Goal: Transaction & Acquisition: Book appointment/travel/reservation

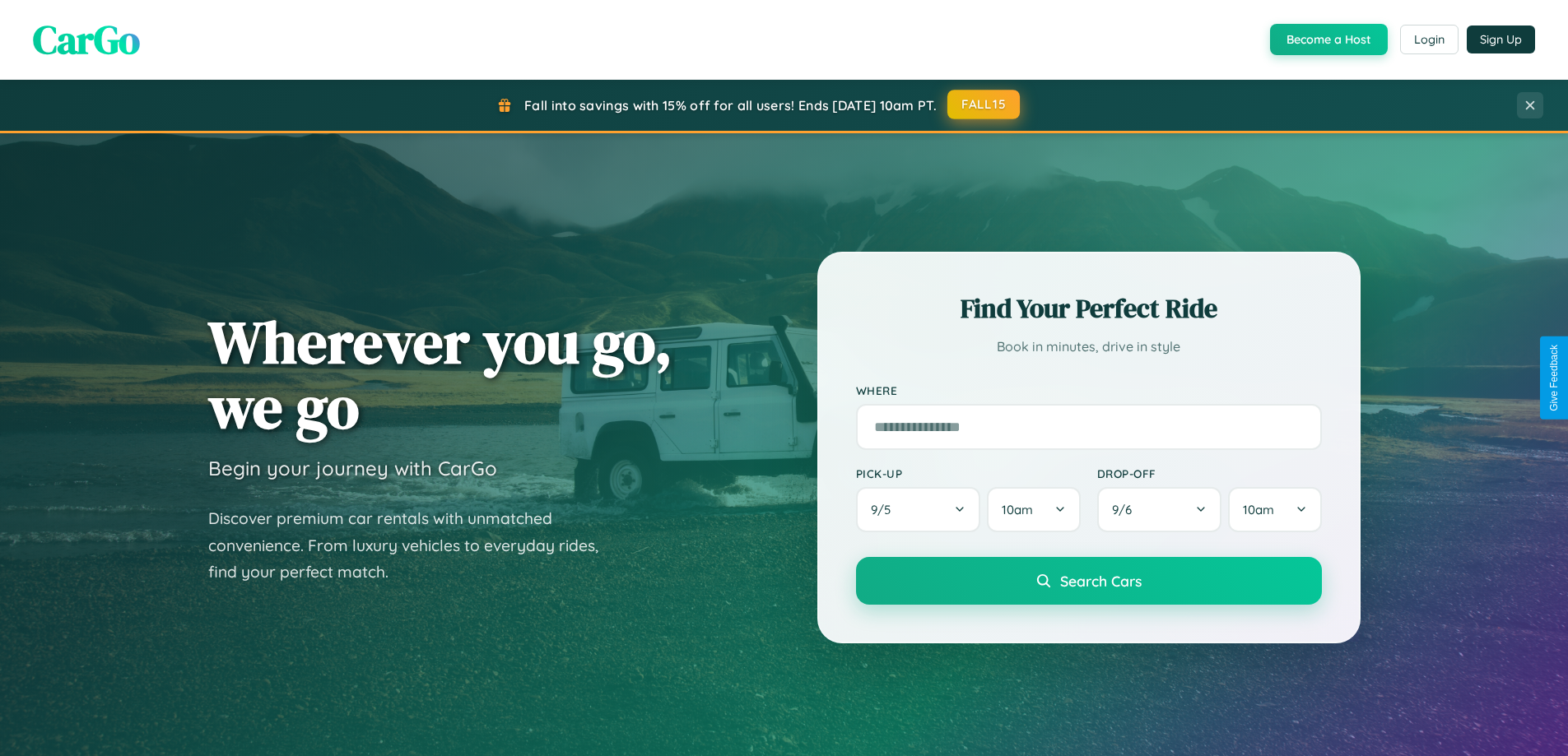
click at [984, 104] on button "FALL15" at bounding box center [983, 104] width 72 height 29
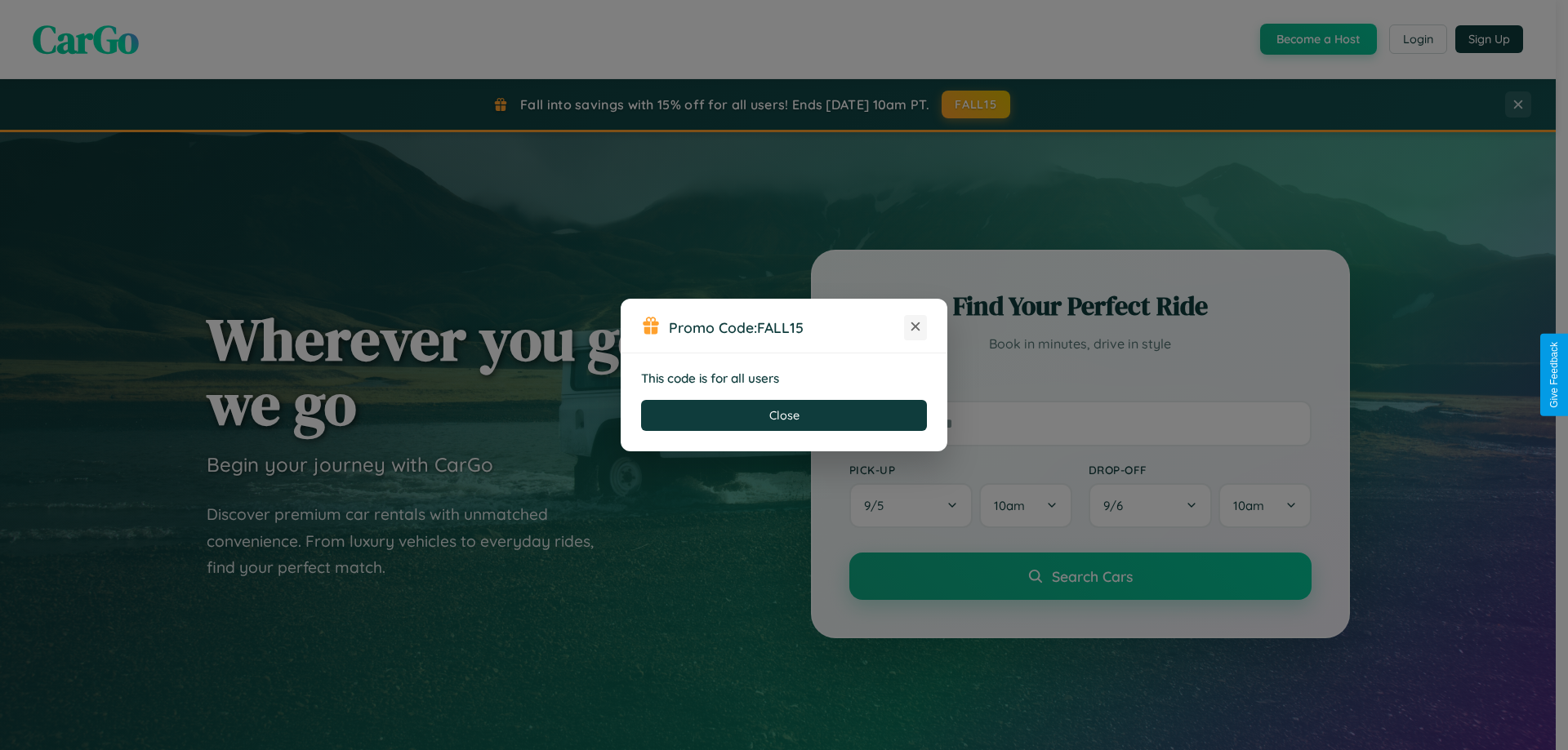
click at [916, 327] on icon at bounding box center [915, 326] width 16 height 16
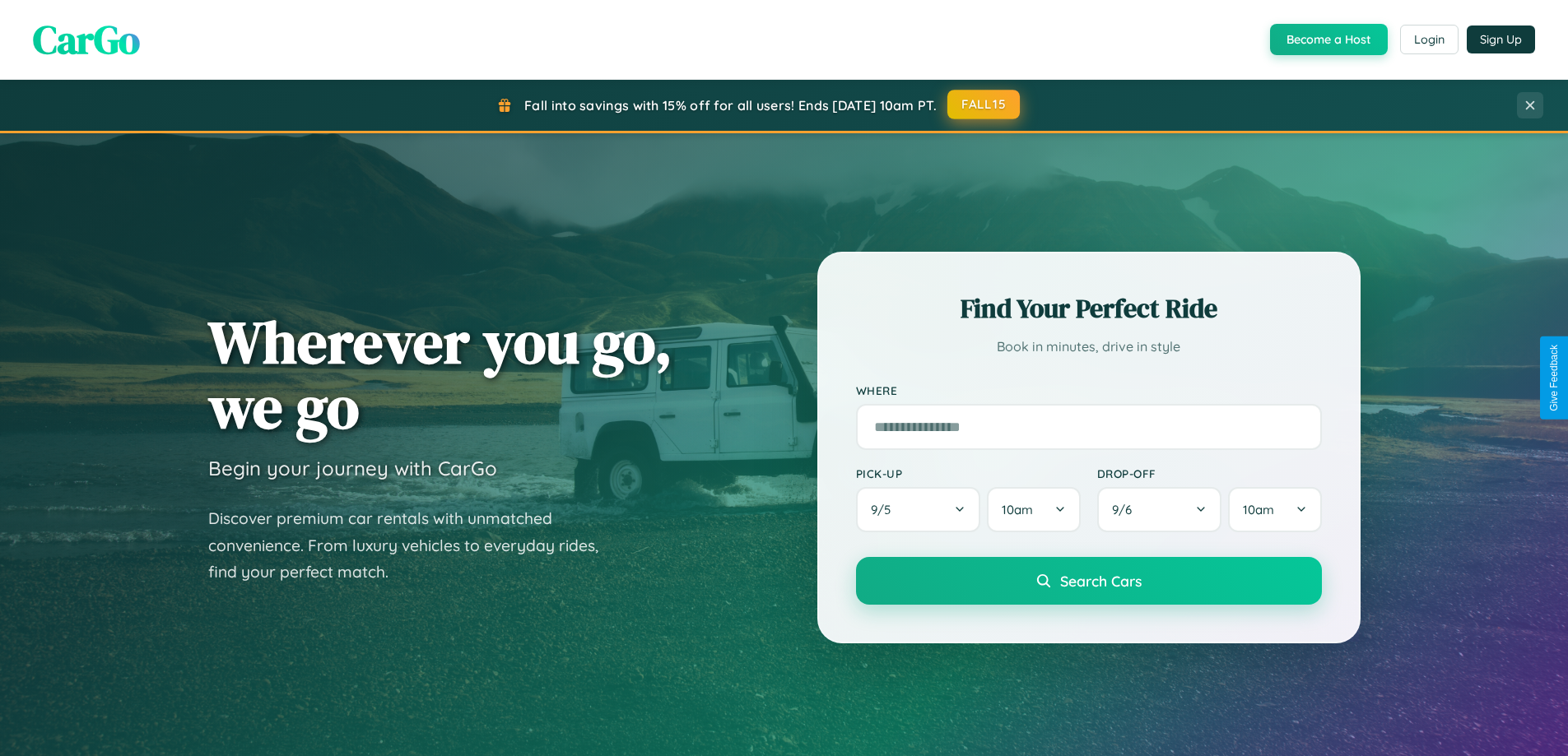
click at [984, 104] on button "FALL15" at bounding box center [983, 104] width 72 height 29
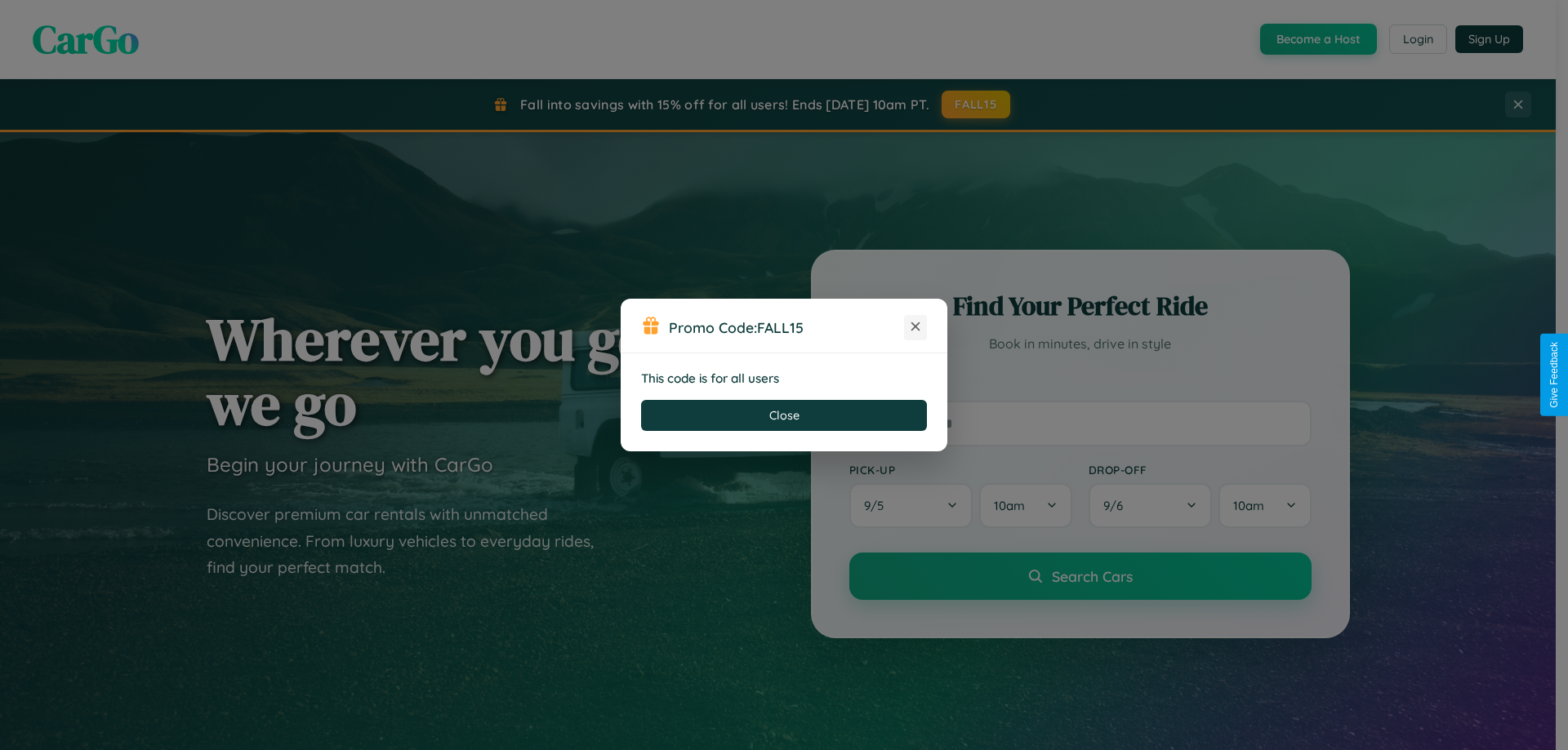
click at [916, 327] on icon at bounding box center [915, 326] width 16 height 16
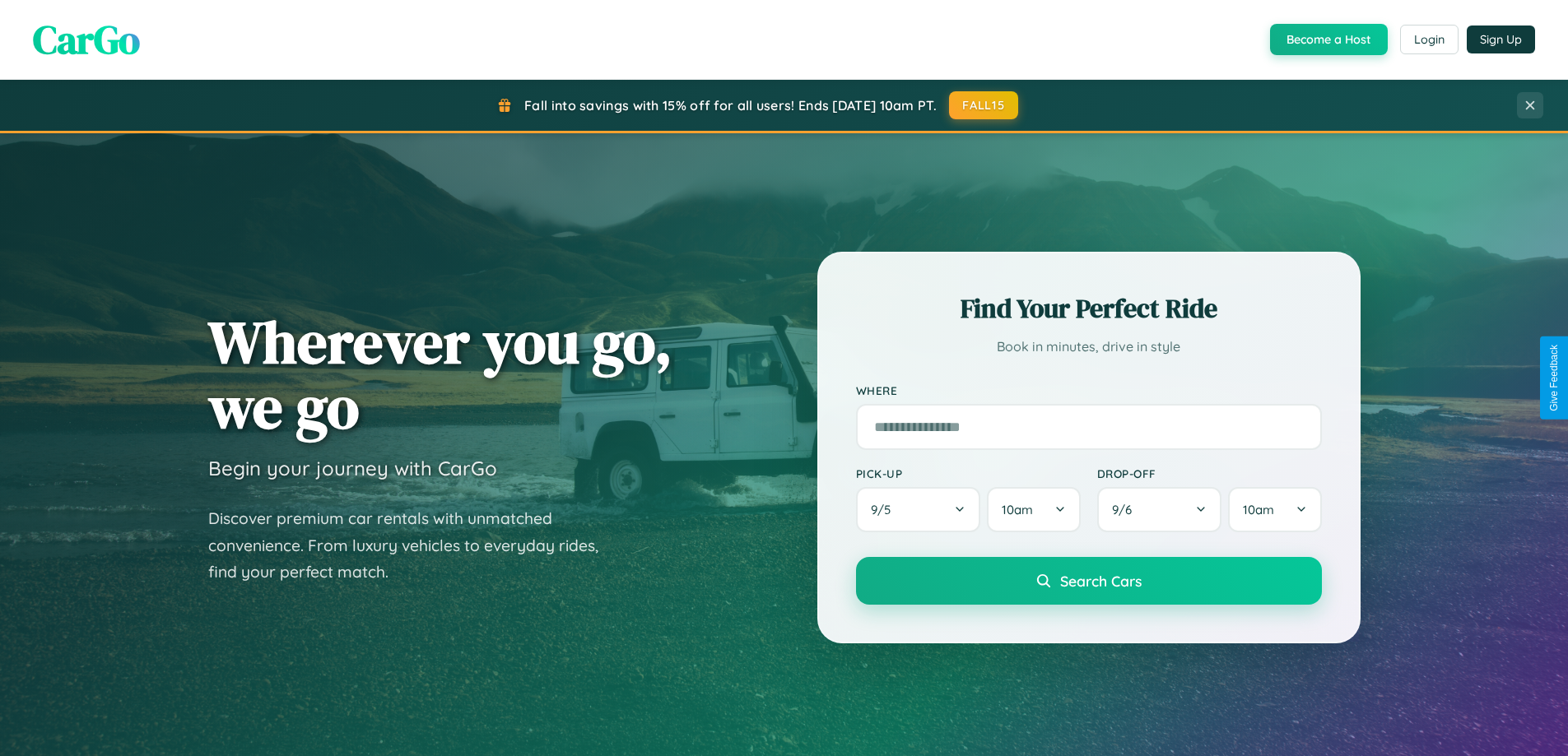
scroll to position [49, 0]
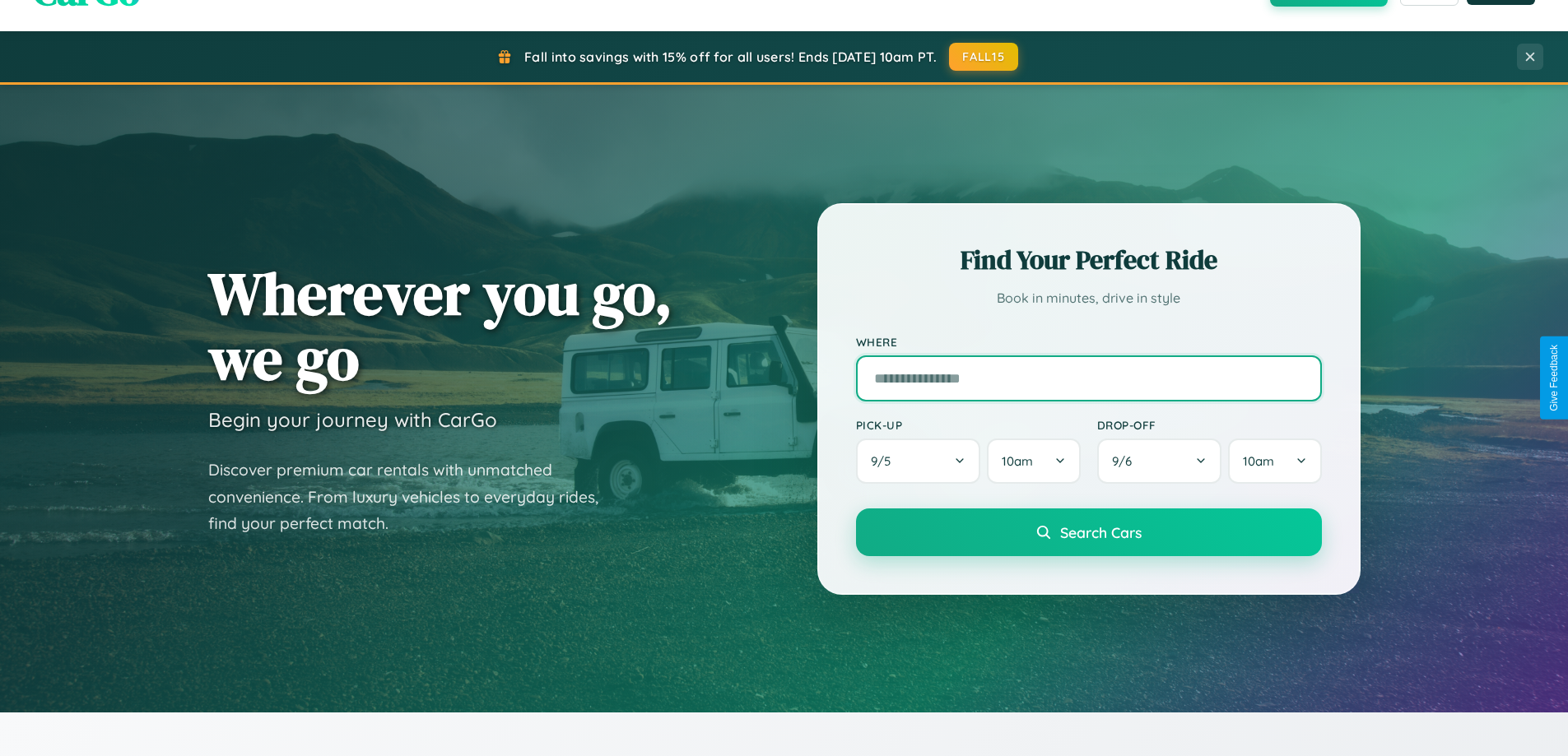
click at [1088, 378] on input "text" at bounding box center [1089, 378] width 466 height 46
type input "********"
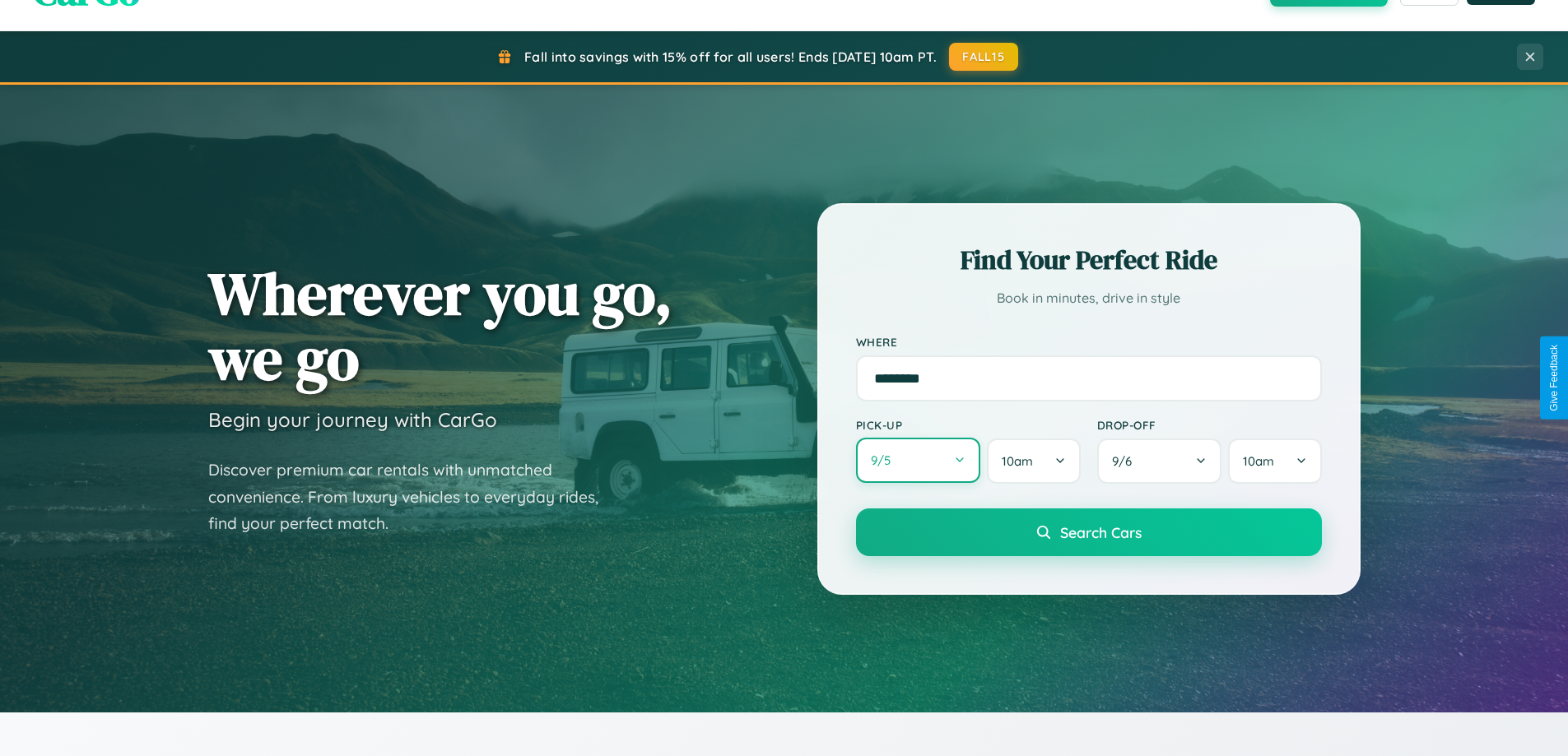
click at [918, 460] on button "9 / 5" at bounding box center [919, 459] width 125 height 45
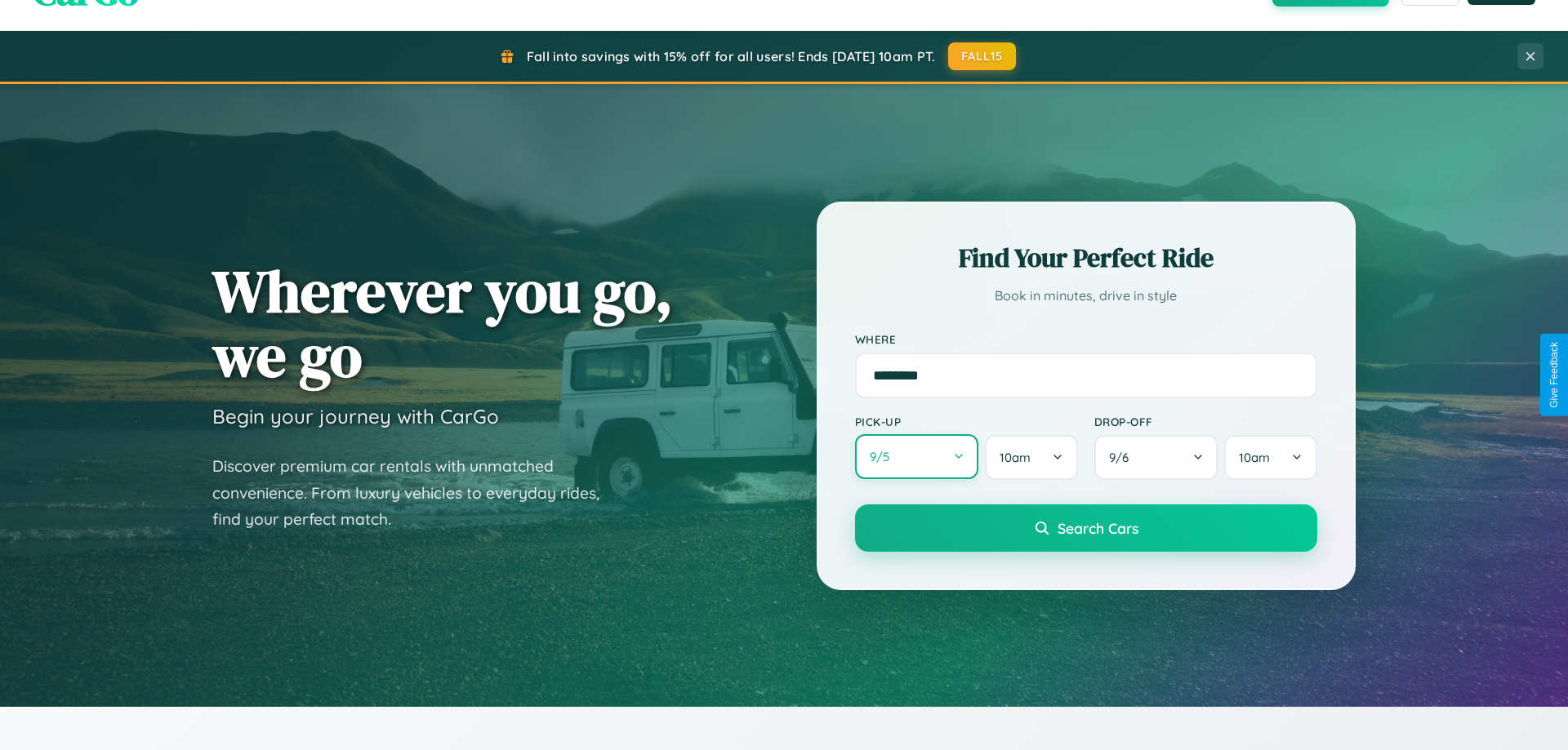
select select "*"
select select "****"
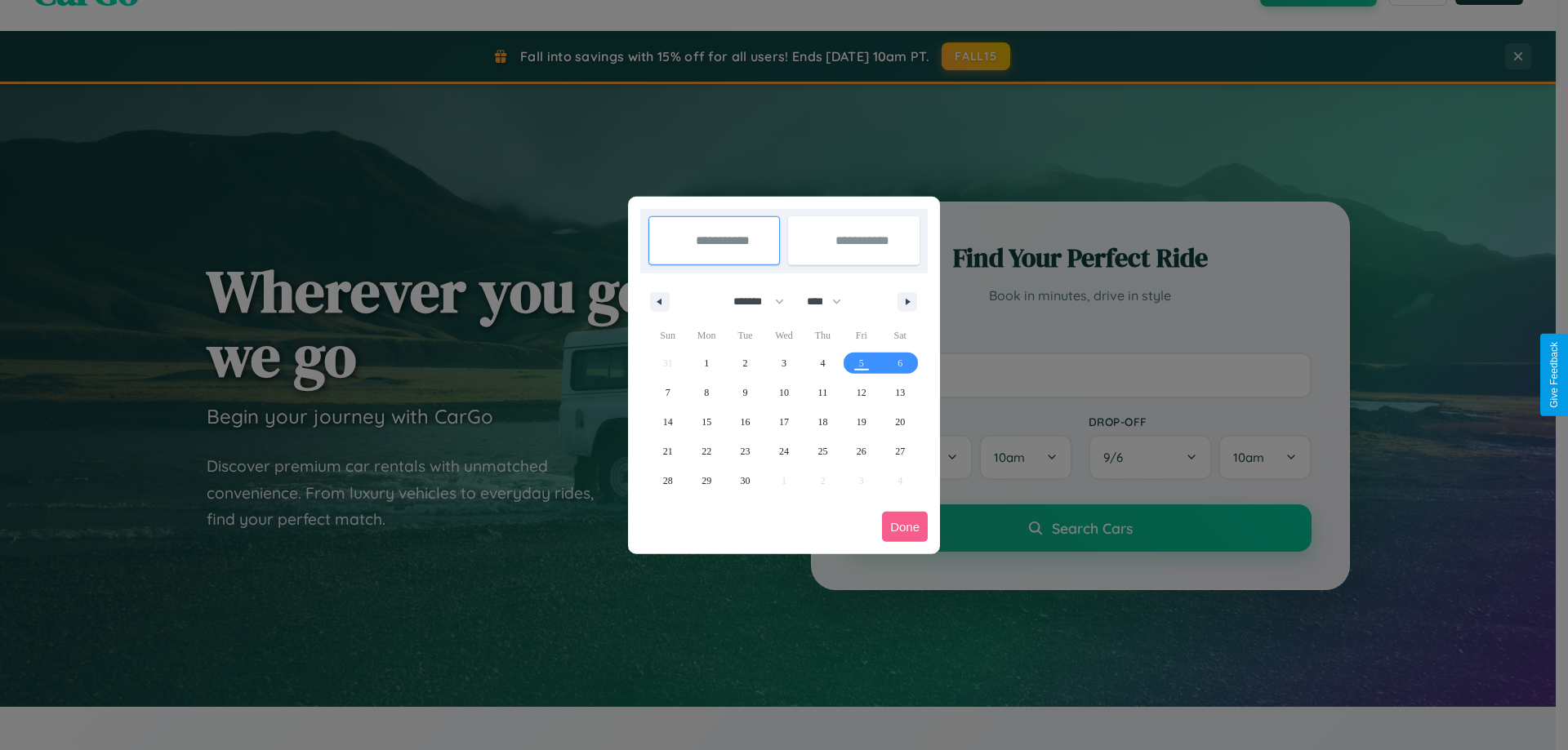
drag, startPoint x: 751, startPoint y: 301, endPoint x: 784, endPoint y: 327, distance: 42.0
click at [751, 301] on select "******* ******** ***** ***** *** **** **** ****** ********* ******* ******** **…" at bounding box center [756, 301] width 70 height 27
select select "*"
click at [900, 421] on span "18" at bounding box center [900, 421] width 10 height 29
type input "**********"
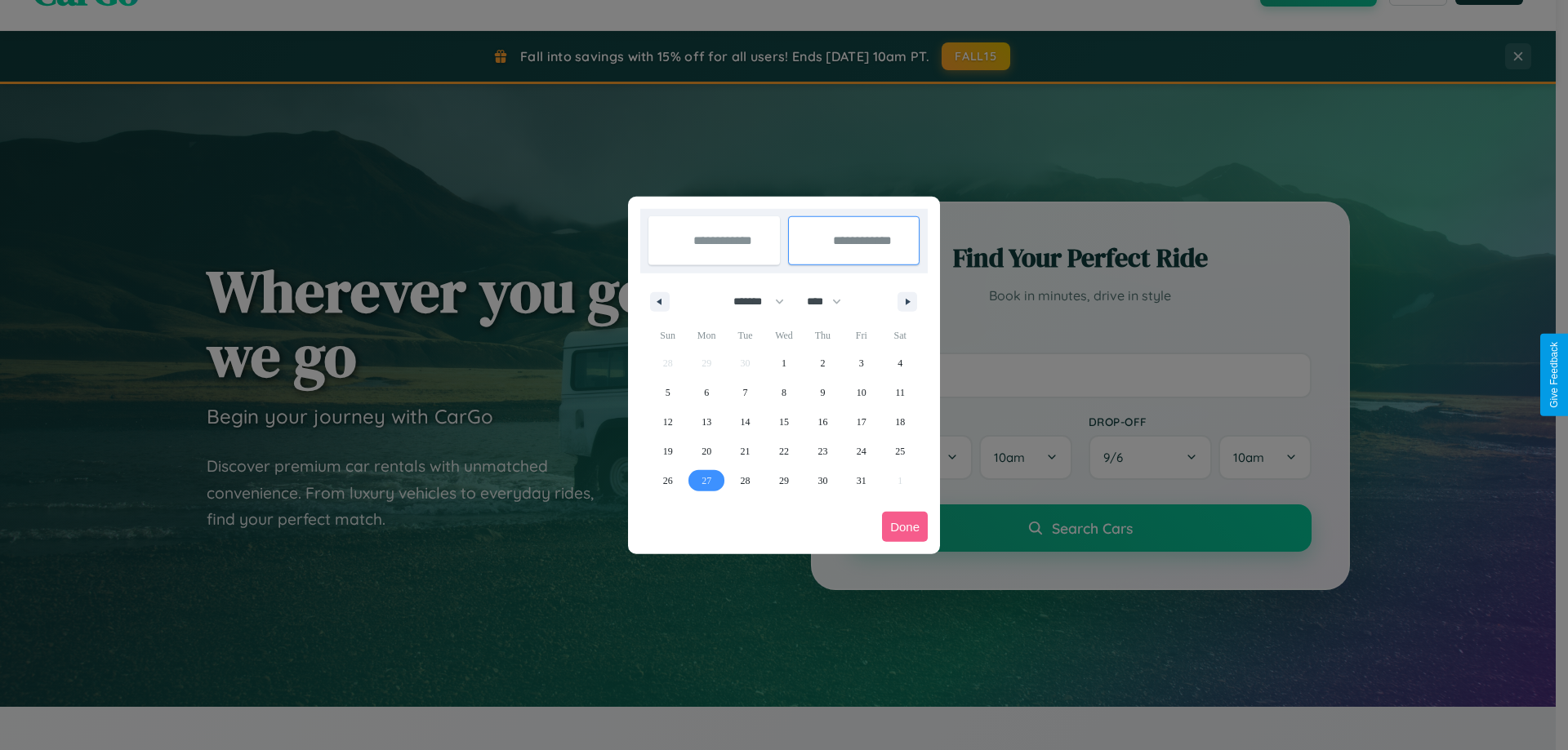
click at [706, 480] on span "27" at bounding box center [706, 481] width 10 height 29
type input "**********"
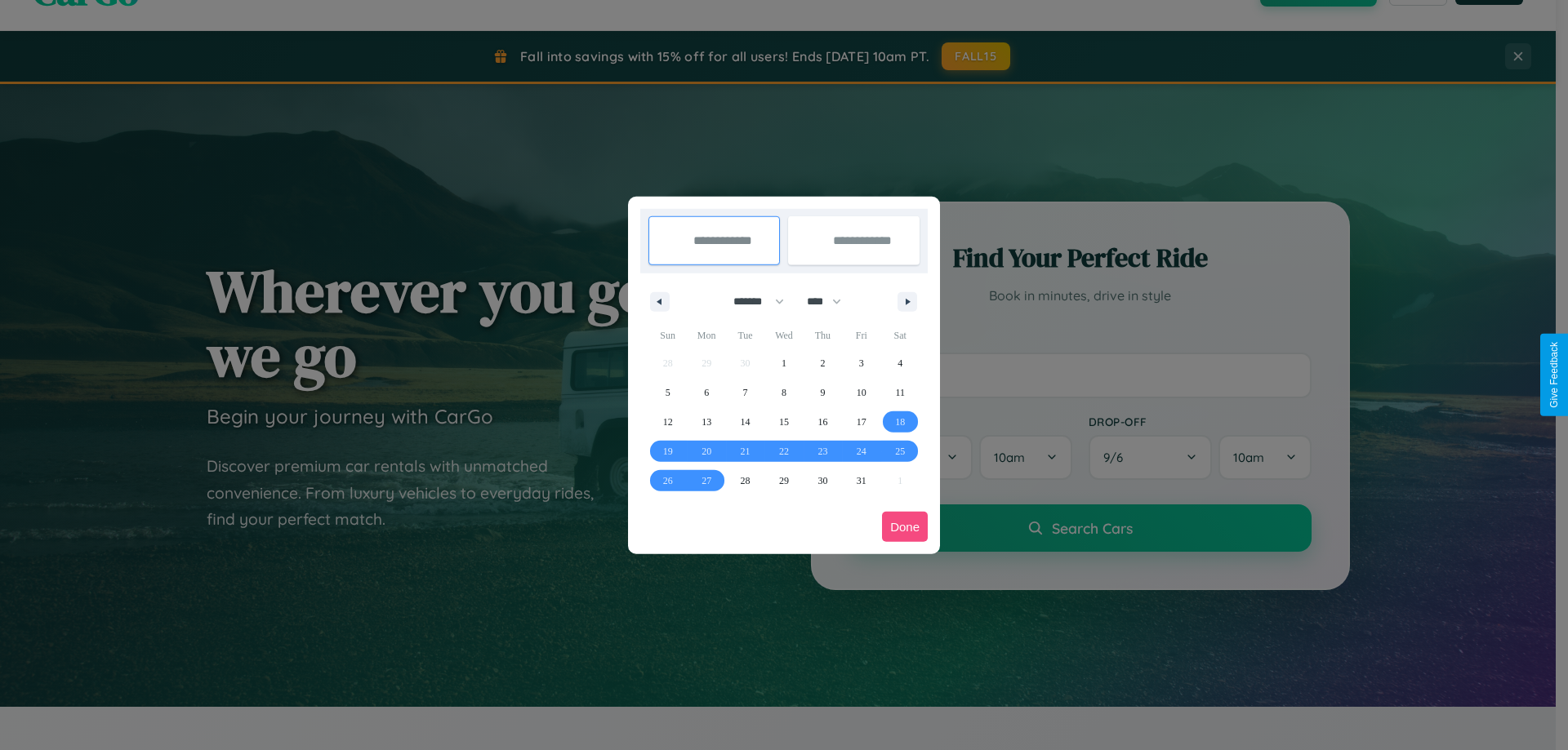
click at [905, 527] on button "Done" at bounding box center [905, 527] width 46 height 30
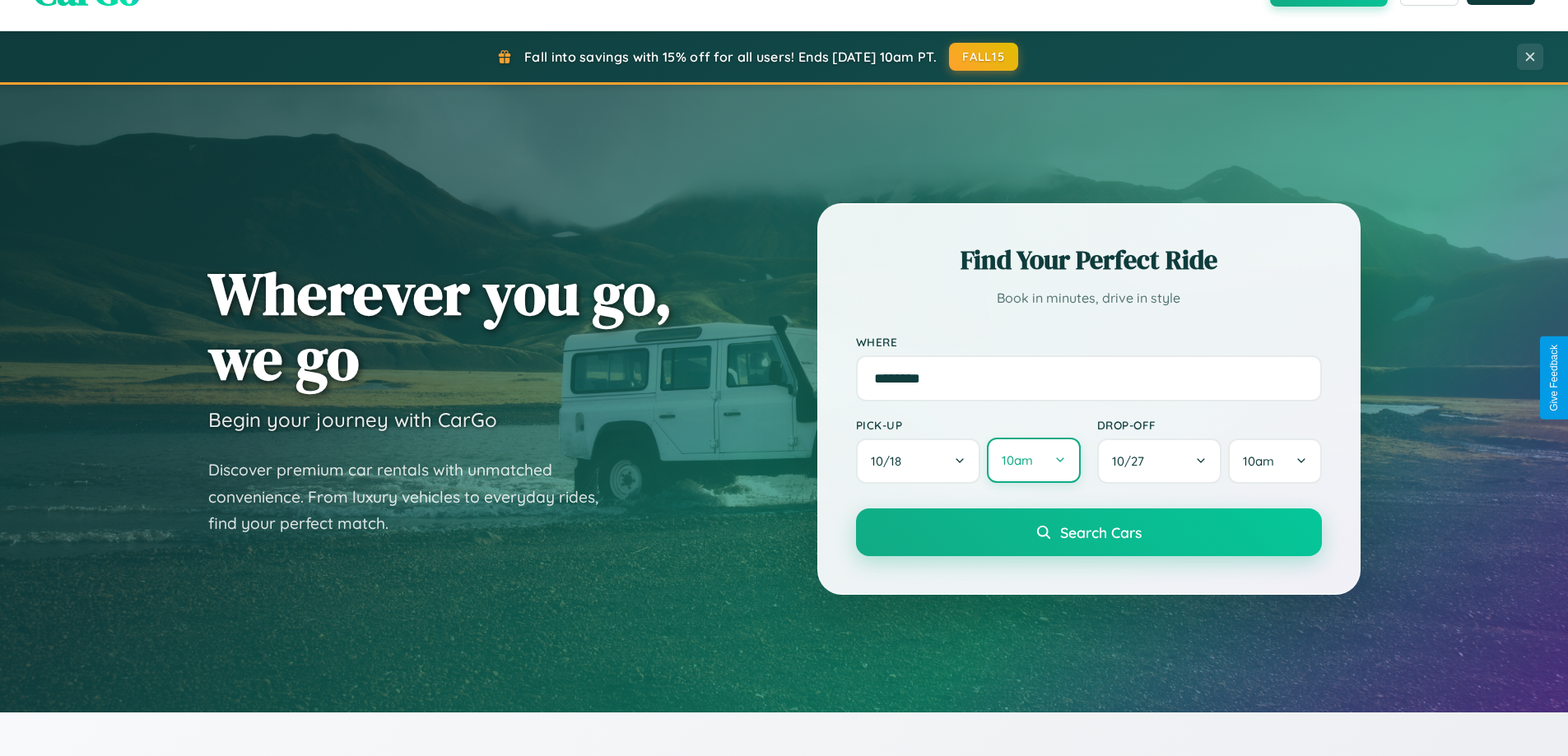
click at [1033, 460] on button "10am" at bounding box center [1033, 459] width 93 height 45
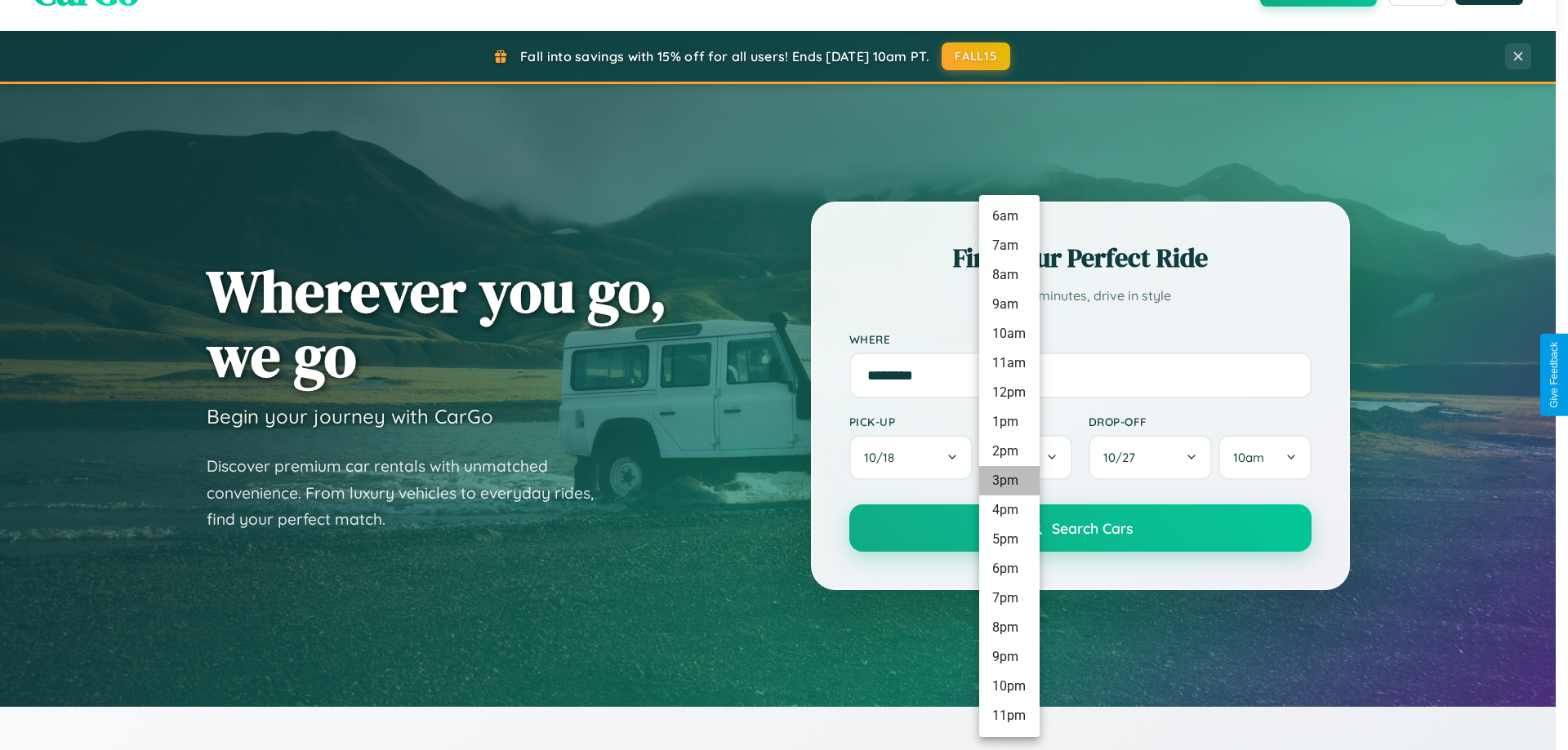
click at [1009, 481] on li "3pm" at bounding box center [1009, 481] width 60 height 29
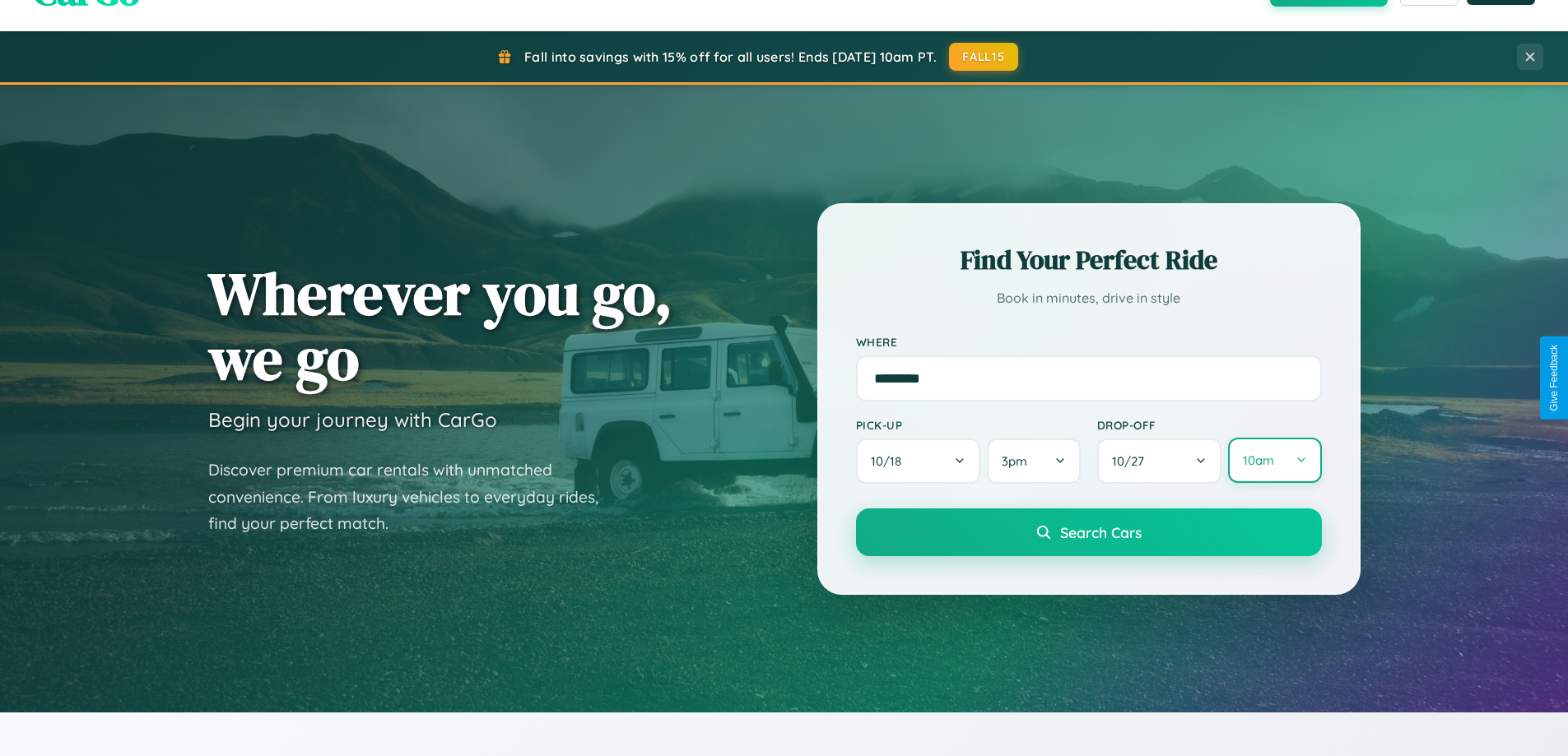
click at [1274, 460] on button "10am" at bounding box center [1274, 459] width 93 height 45
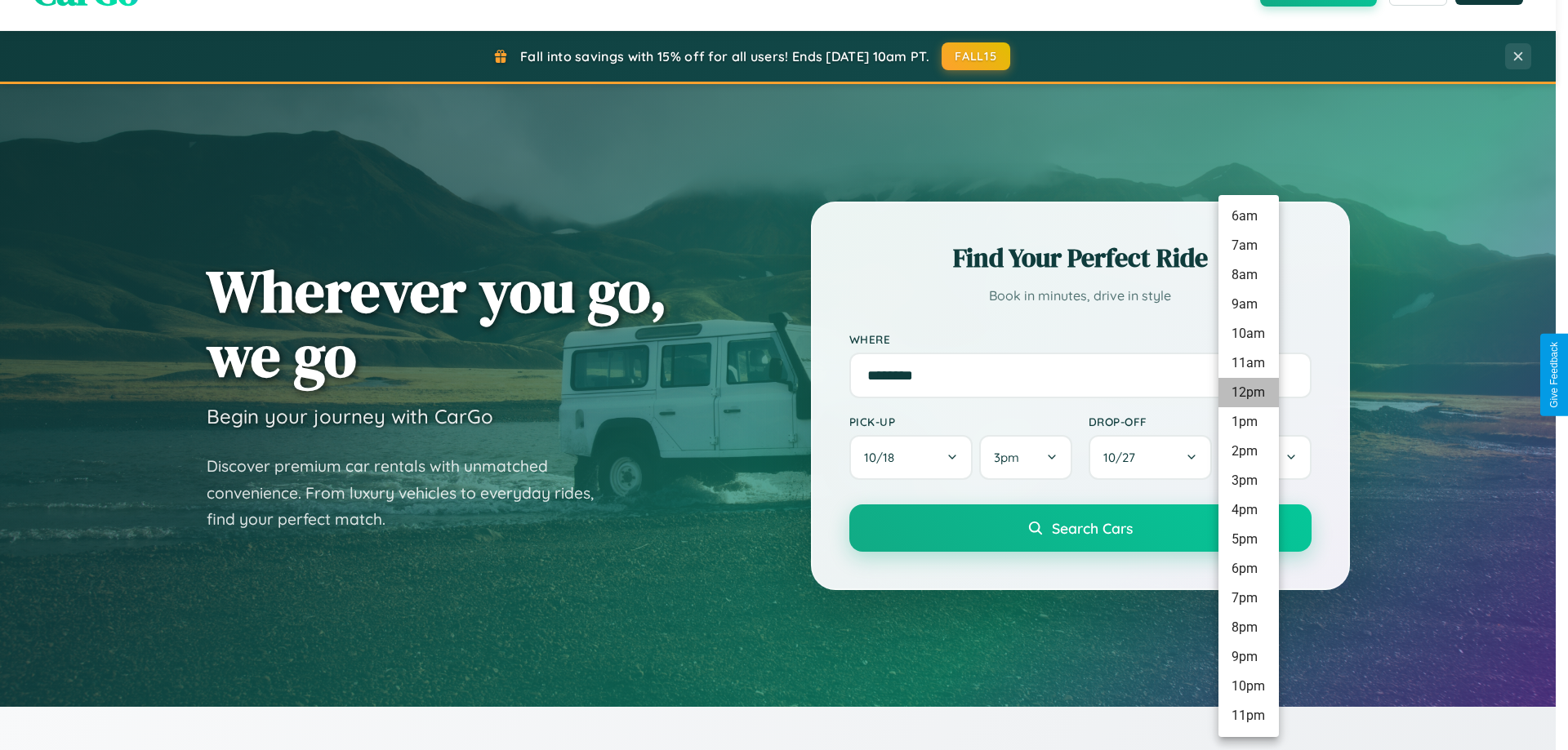
click at [1248, 392] on li "12pm" at bounding box center [1248, 392] width 60 height 29
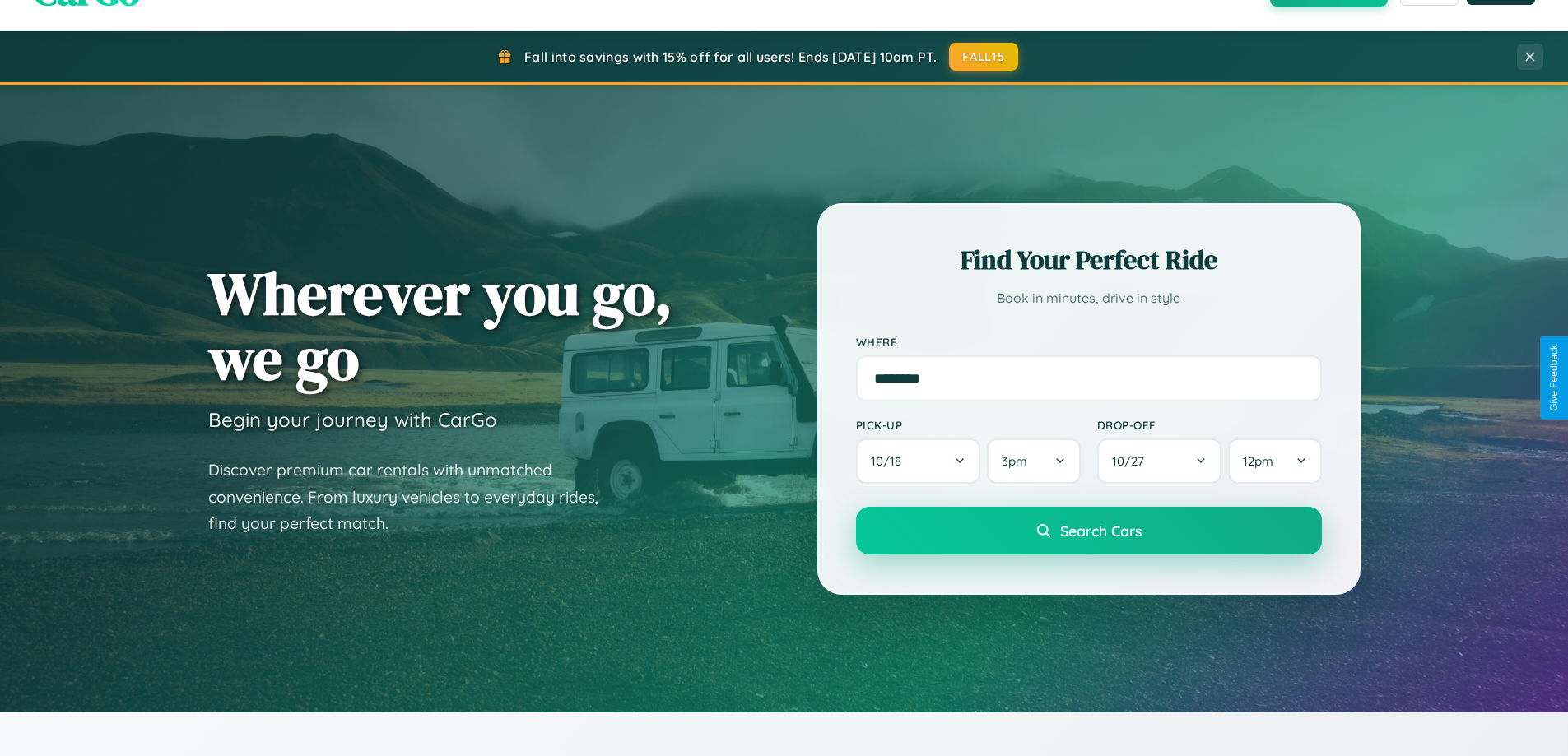
click at [1088, 532] on span "Search Cars" at bounding box center [1100, 531] width 81 height 18
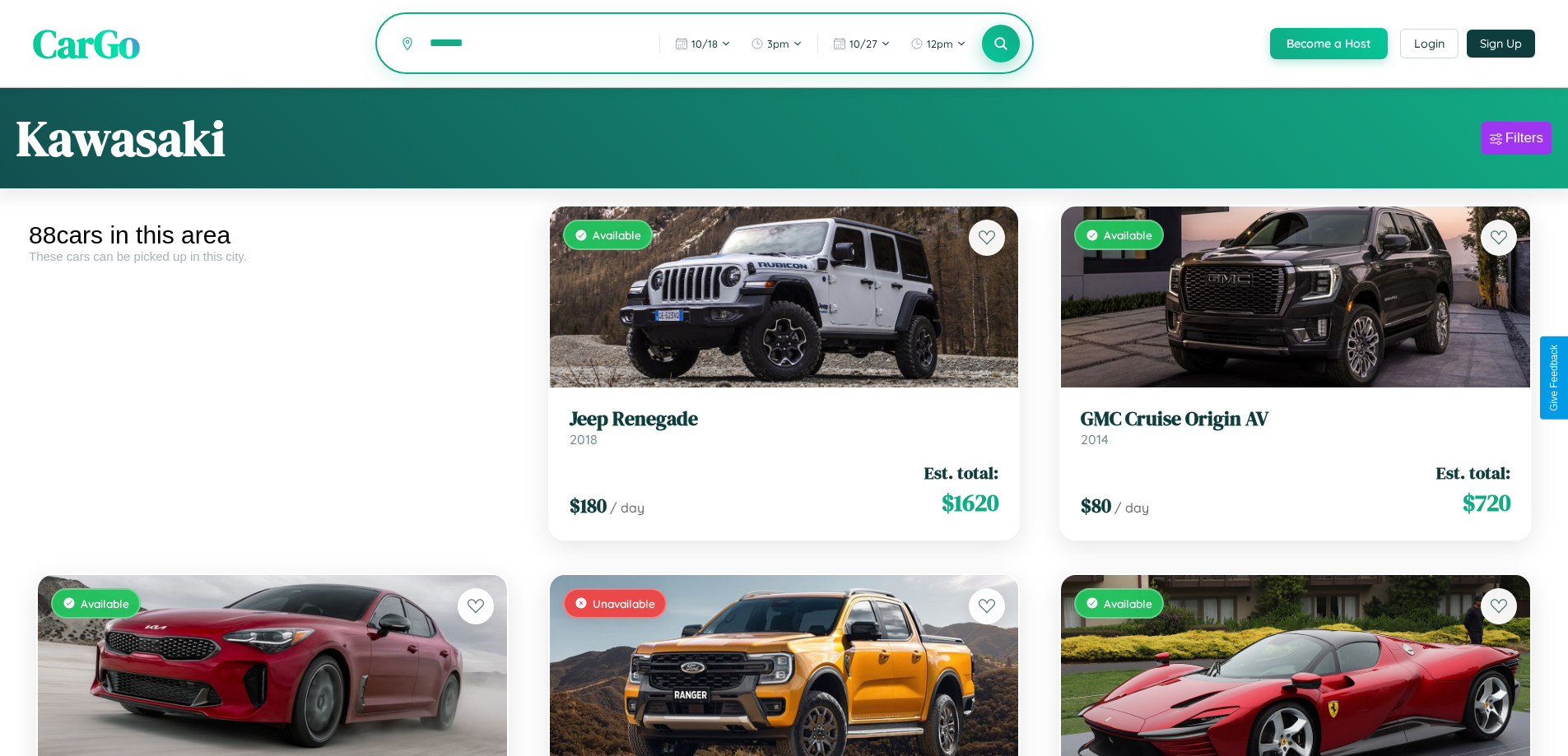
type input "*******"
click at [1000, 45] on icon at bounding box center [1001, 44] width 16 height 16
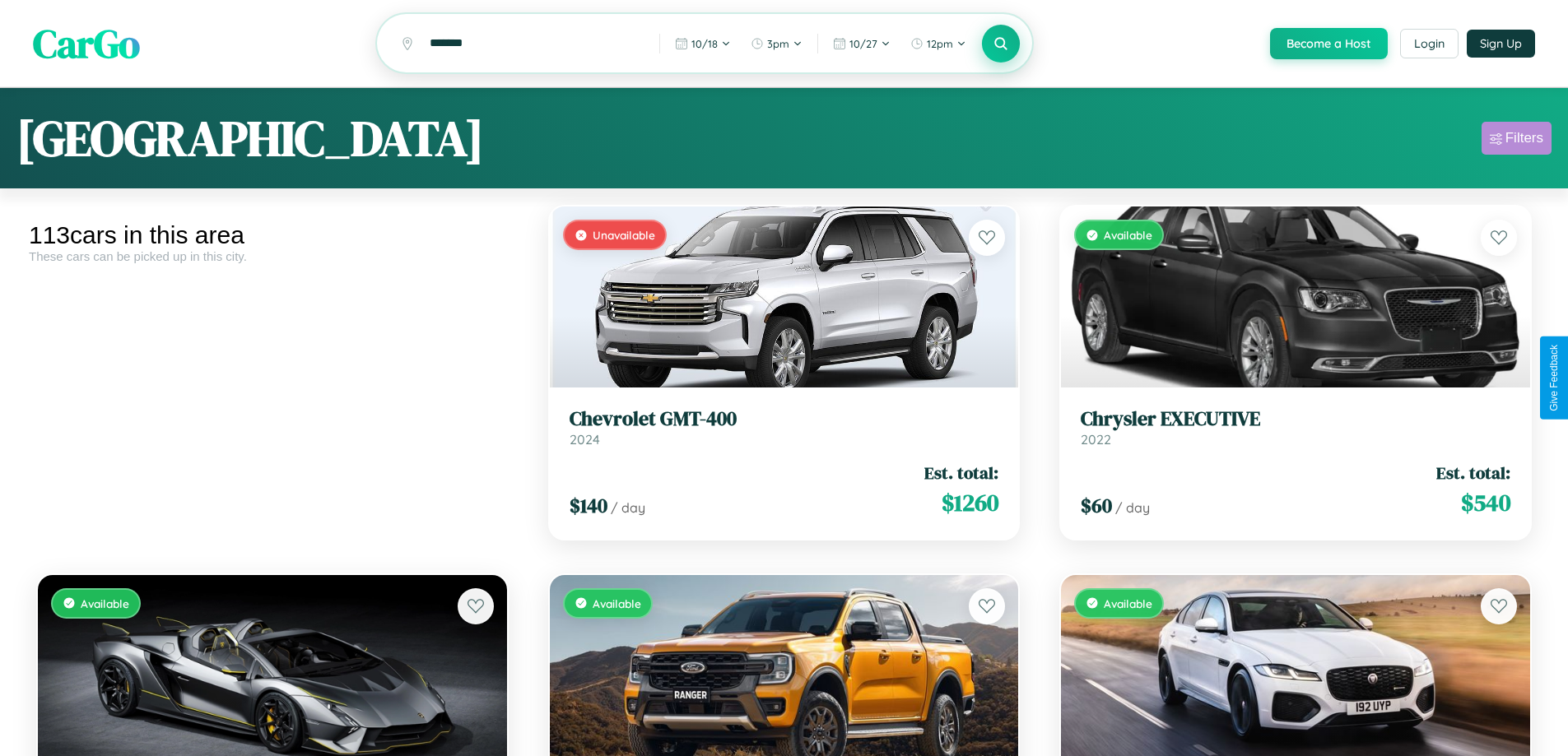
click at [1516, 141] on div "Filters" at bounding box center [1524, 138] width 37 height 16
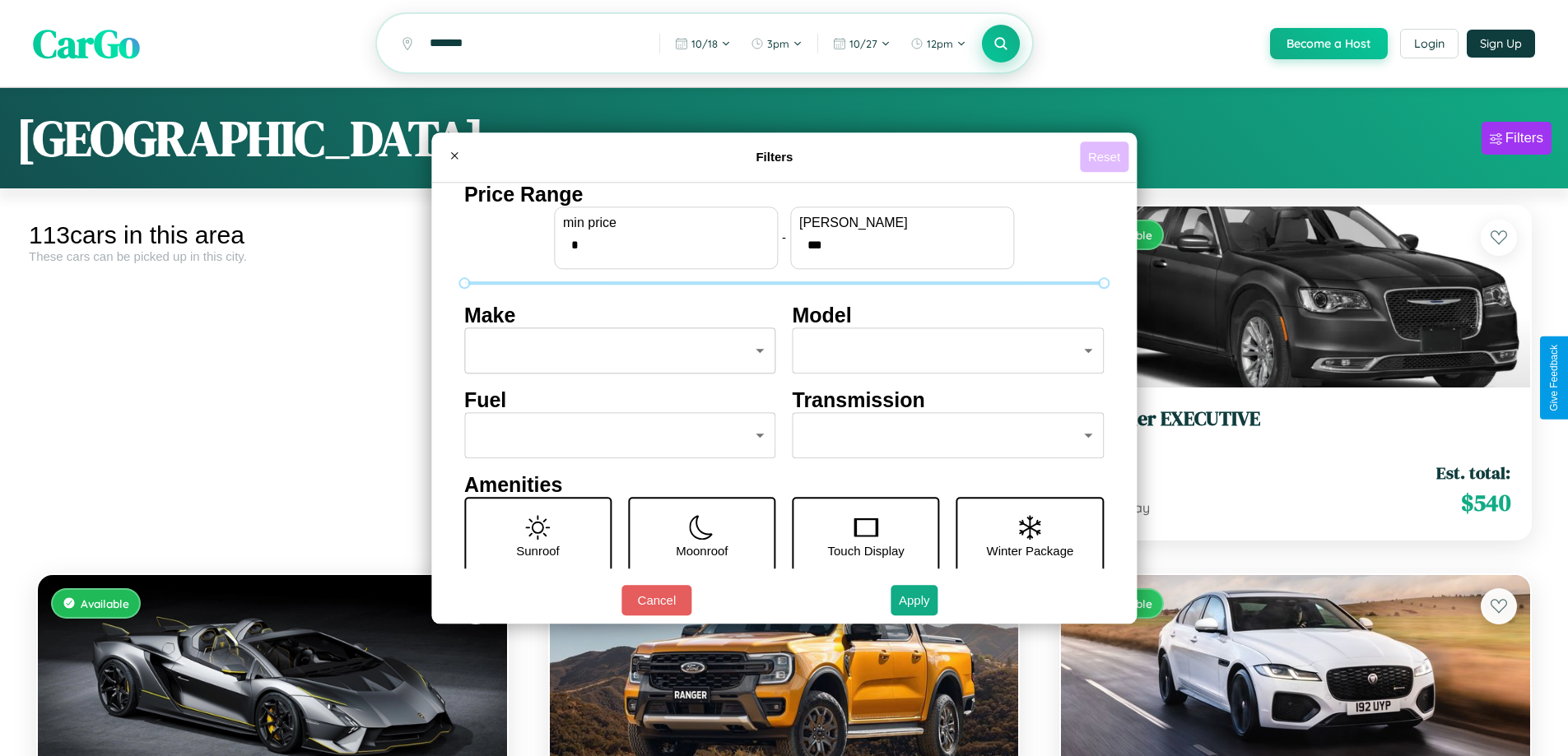
click at [1107, 157] on button "Reset" at bounding box center [1104, 157] width 49 height 30
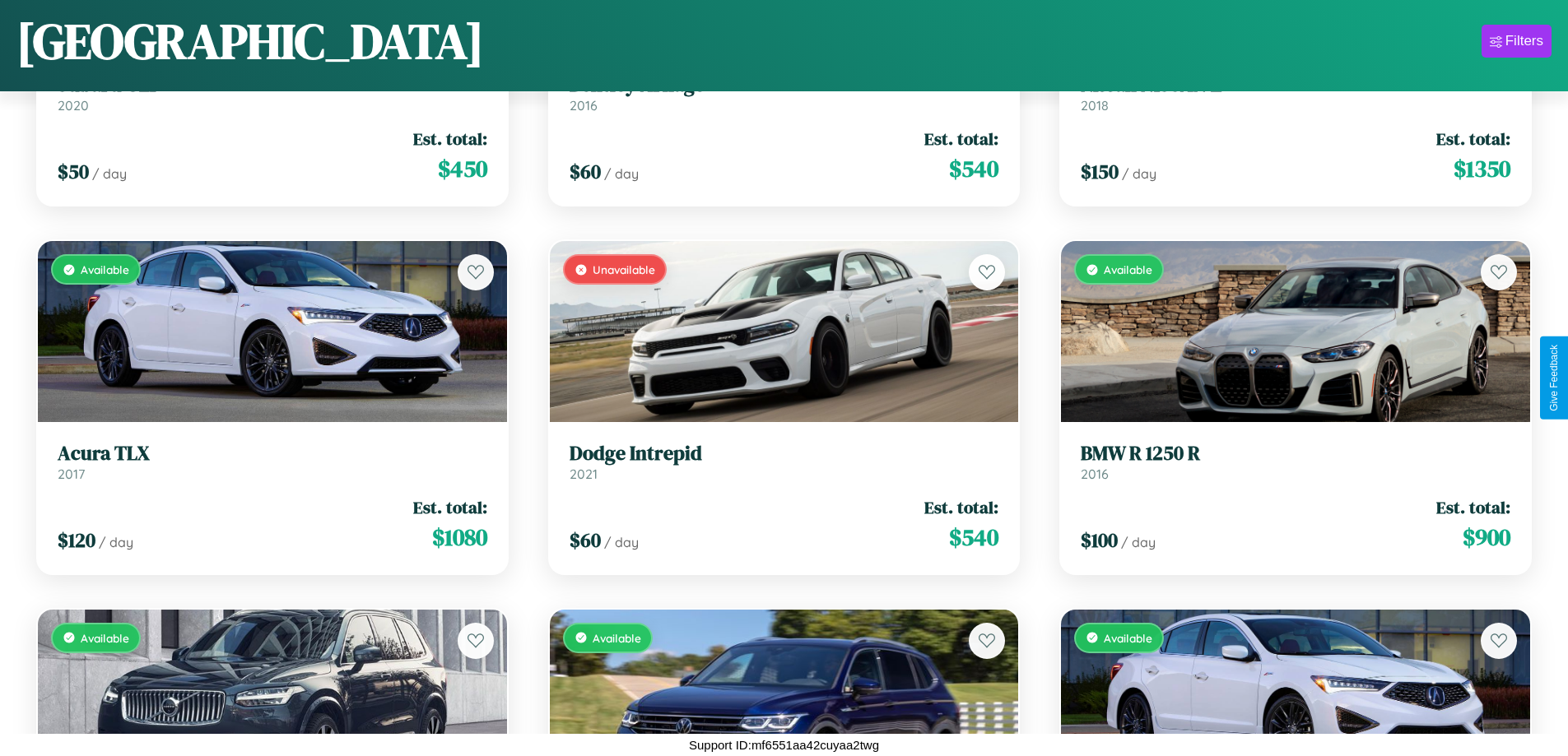
scroll to position [3547, 0]
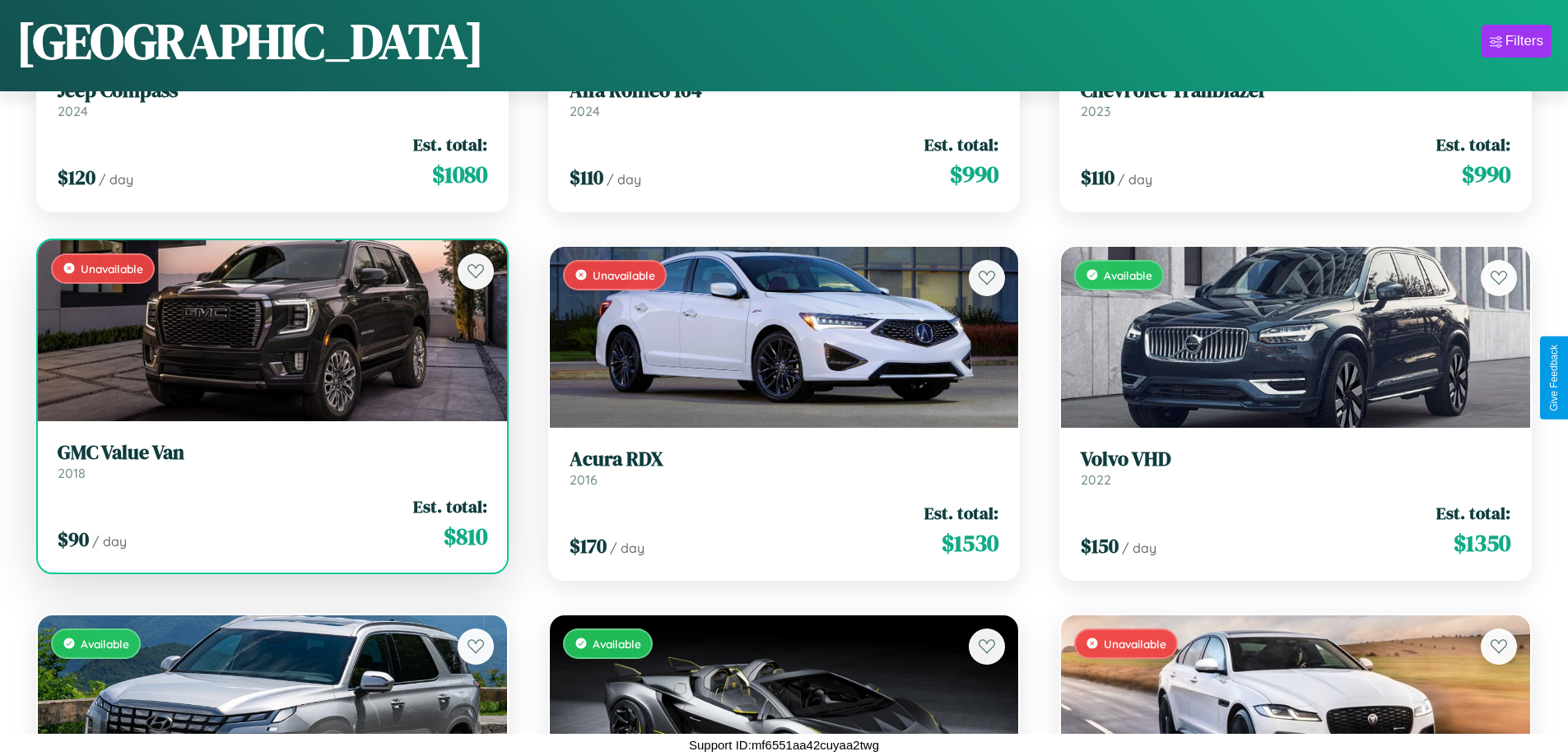
click at [270, 461] on h3 "GMC Value Van" at bounding box center [273, 452] width 429 height 24
click at [270, 524] on div "$ 90 / day Est. total: $ 810" at bounding box center [273, 524] width 429 height 59
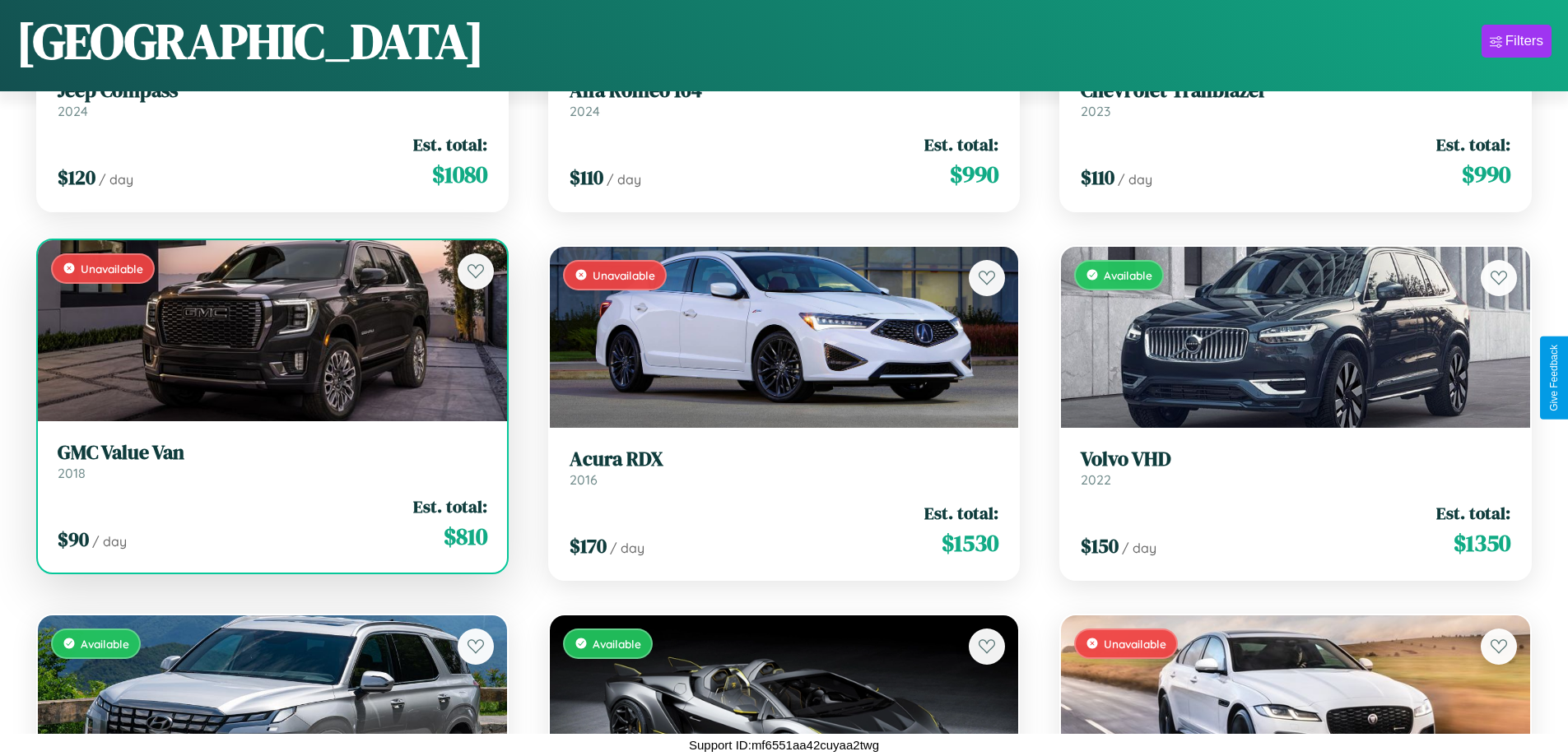
click at [270, 524] on div "$ 90 / day Est. total: $ 810" at bounding box center [273, 524] width 429 height 59
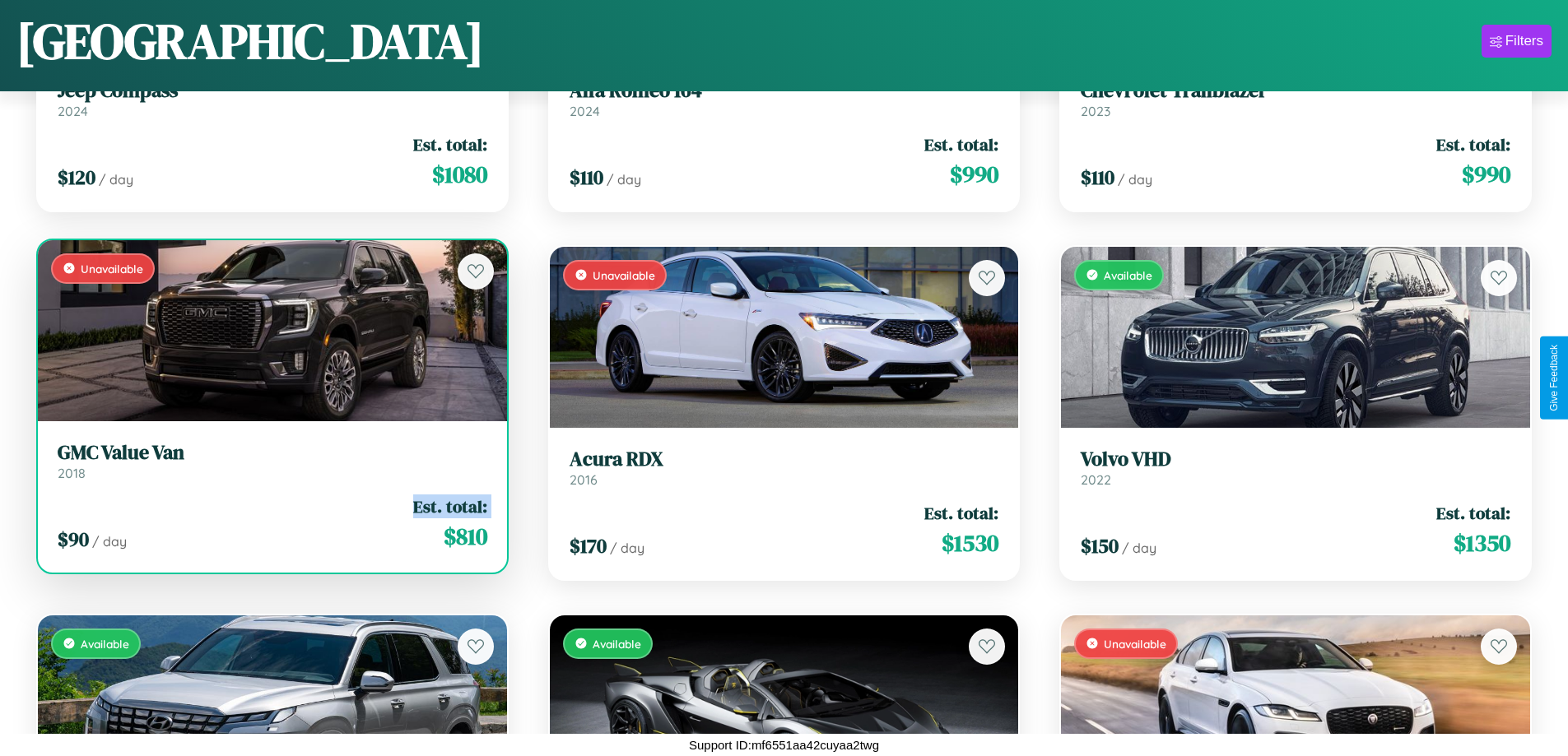
click at [270, 524] on div "$ 90 / day Est. total: $ 810" at bounding box center [273, 524] width 429 height 59
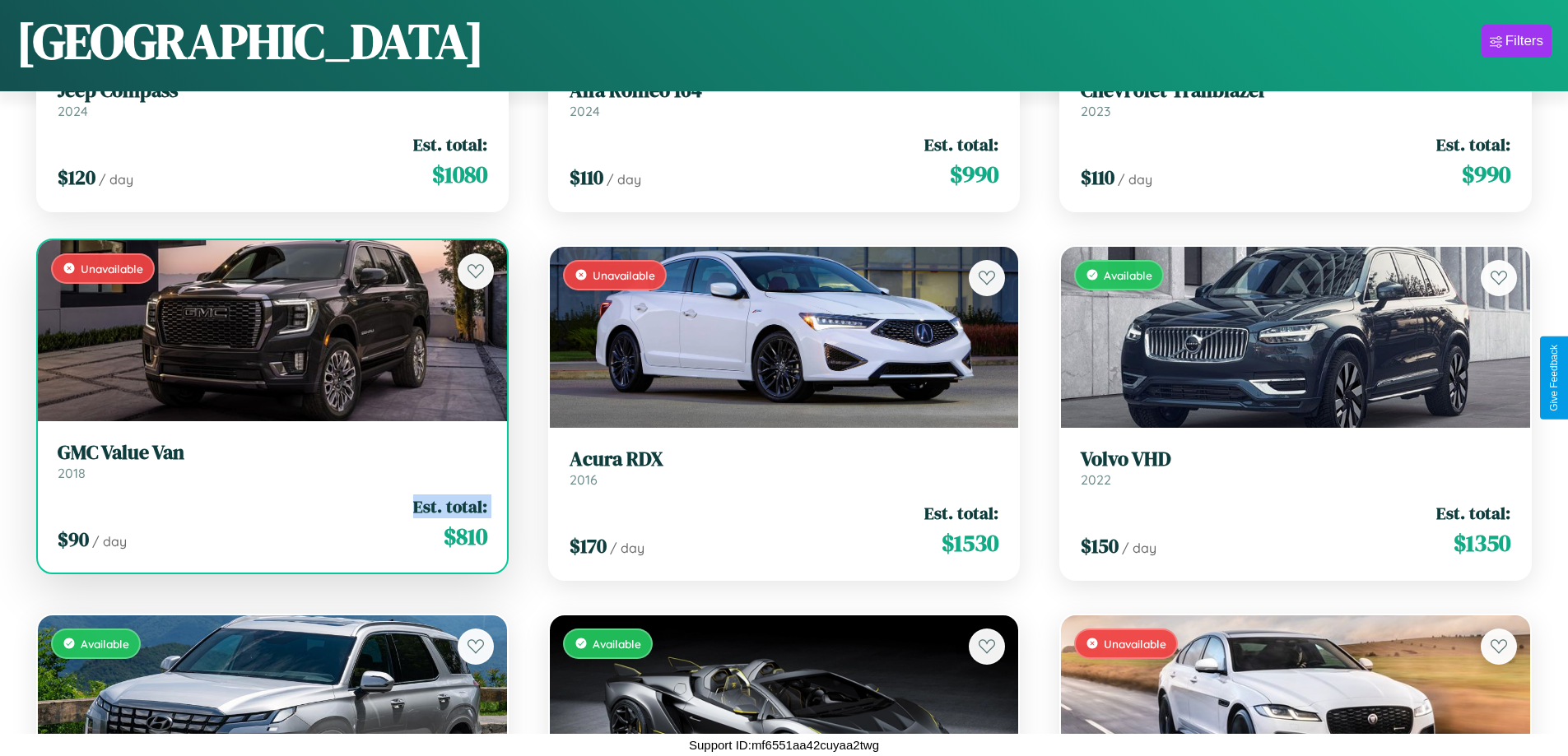
click at [270, 524] on div "$ 90 / day Est. total: $ 810" at bounding box center [273, 524] width 429 height 59
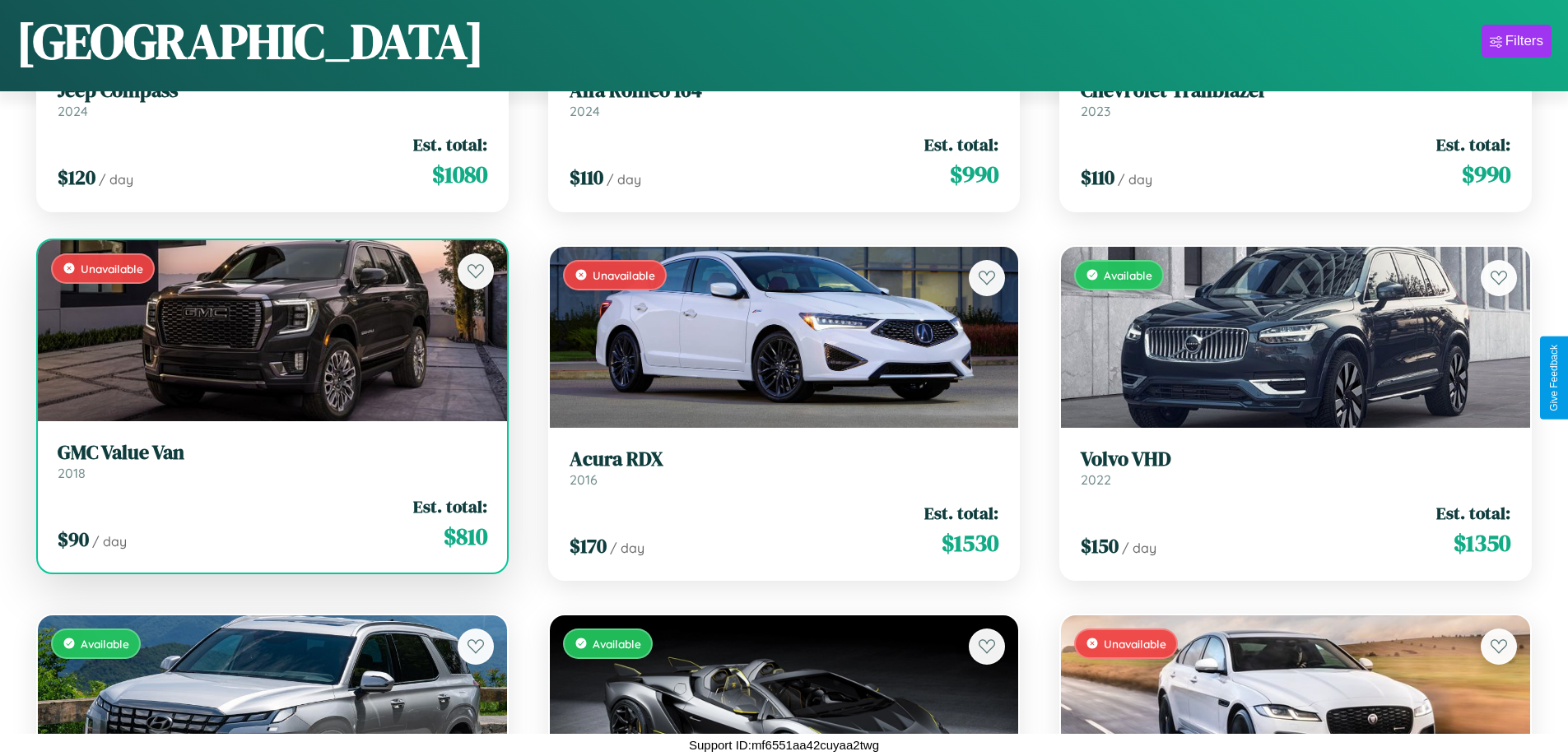
click at [270, 524] on div "$ 90 / day Est. total: $ 810" at bounding box center [273, 524] width 429 height 59
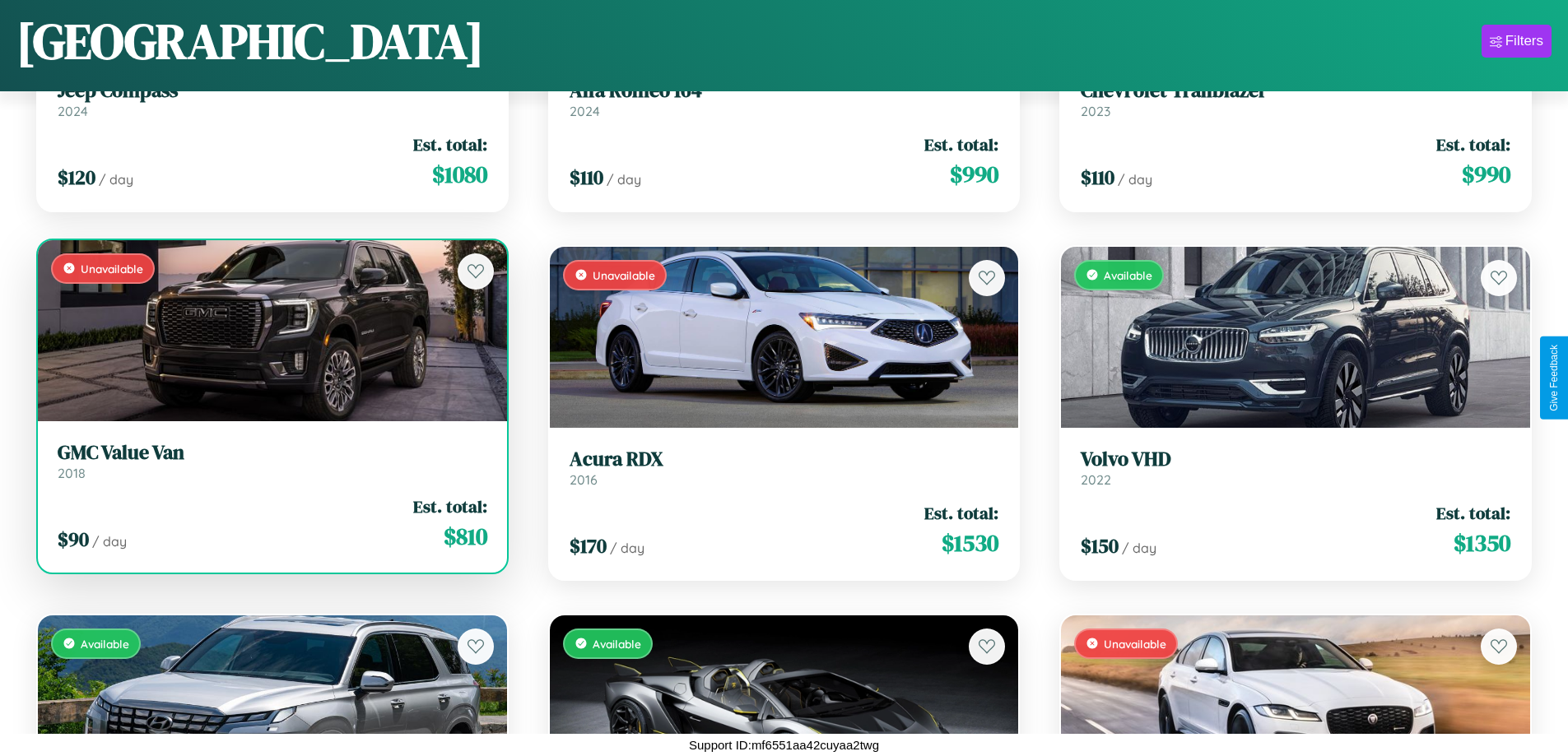
click at [270, 524] on div "$ 90 / day Est. total: $ 810" at bounding box center [273, 524] width 429 height 59
click at [270, 460] on h3 "GMC Value Van" at bounding box center [273, 452] width 429 height 24
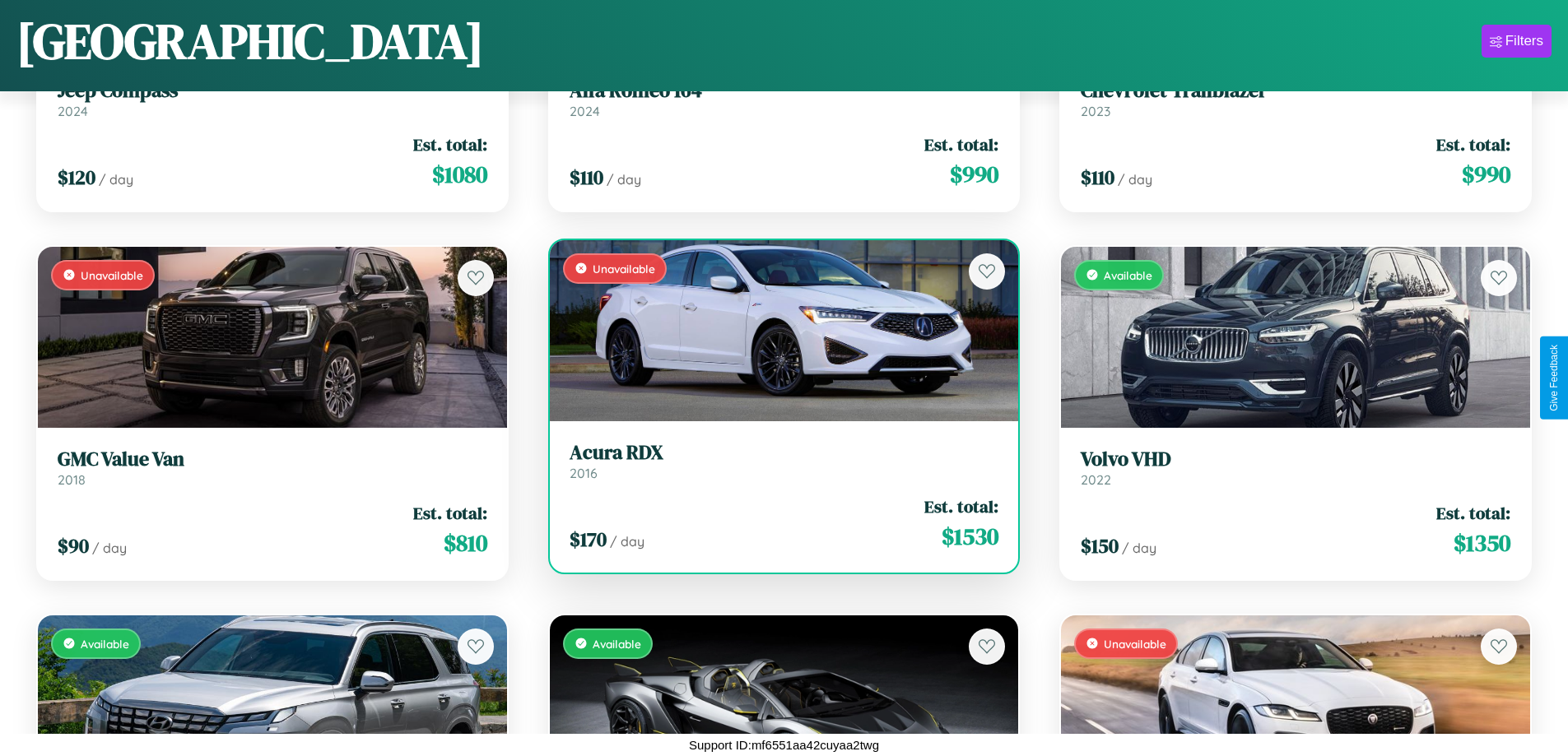
scroll to position [7231, 0]
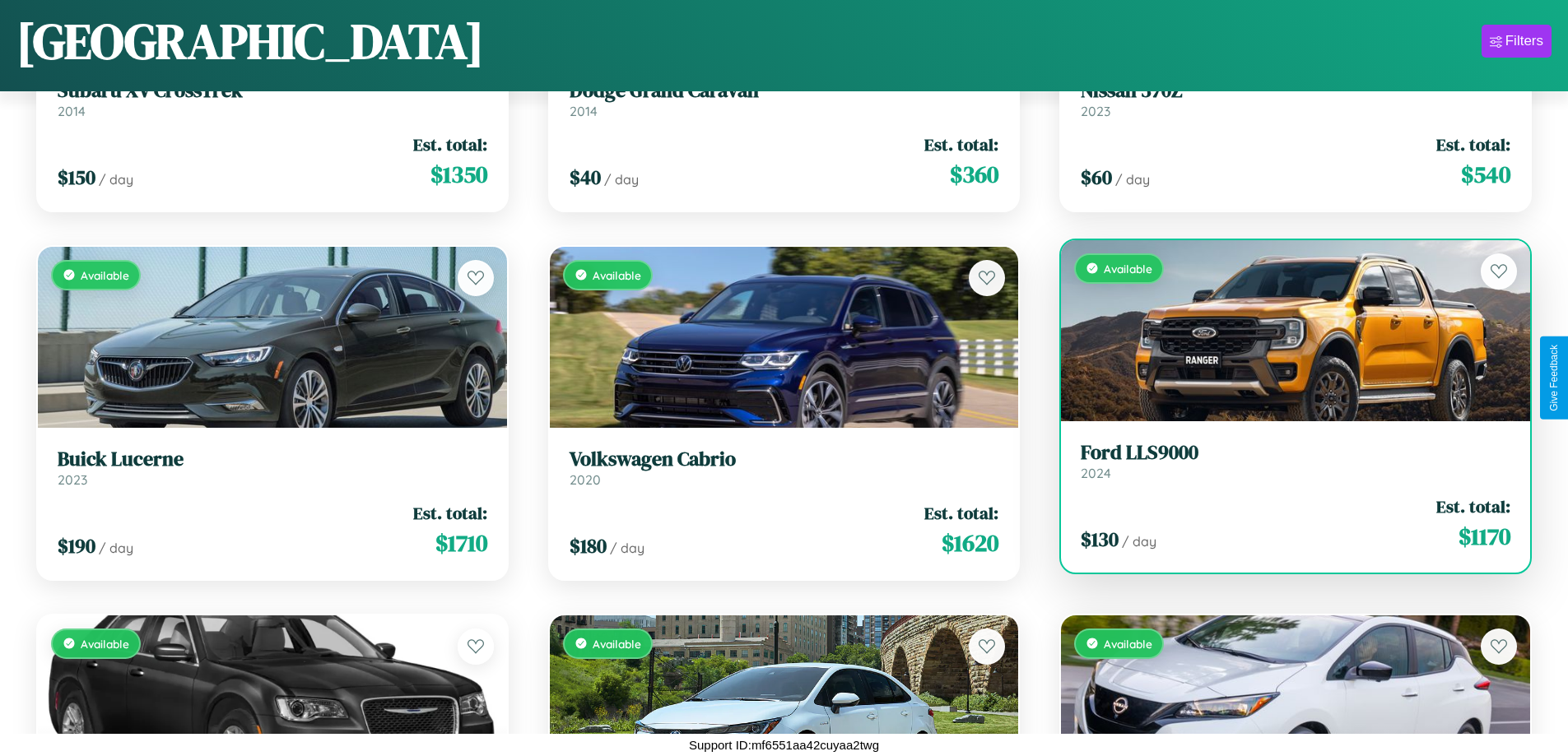
click at [1285, 464] on link "Ford LLS9000 2024" at bounding box center [1295, 460] width 429 height 40
